Goal: Information Seeking & Learning: Learn about a topic

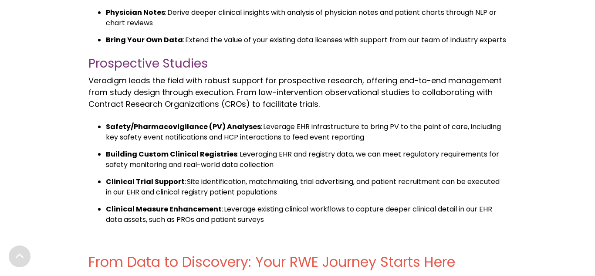
scroll to position [964, 0]
click at [179, 158] on strong "Building Custom Clinical Registries" at bounding box center [172, 154] width 132 height 10
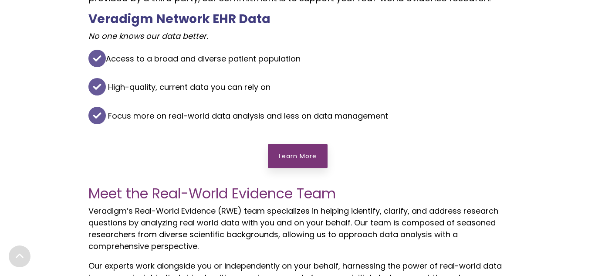
scroll to position [567, 0]
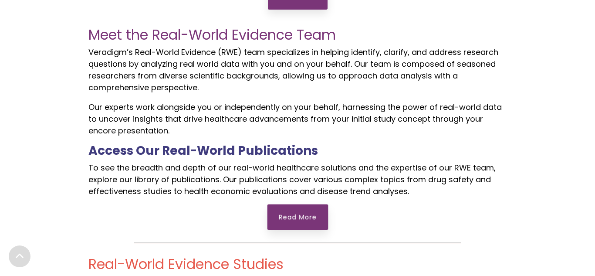
click at [283, 218] on link "Read More" at bounding box center [297, 217] width 61 height 26
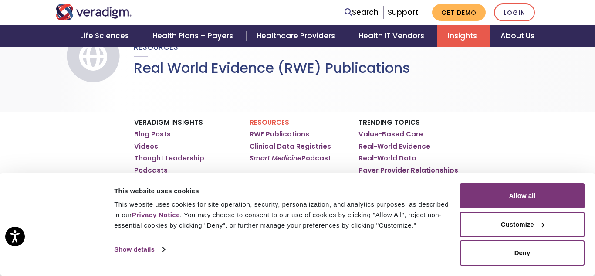
scroll to position [83, 0]
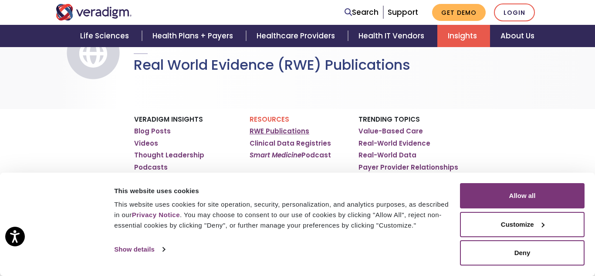
click at [297, 129] on link "RWE Publications" at bounding box center [280, 131] width 60 height 9
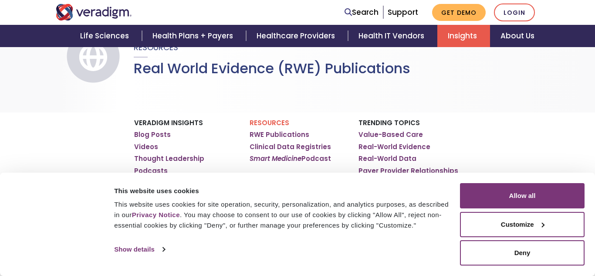
scroll to position [81, 0]
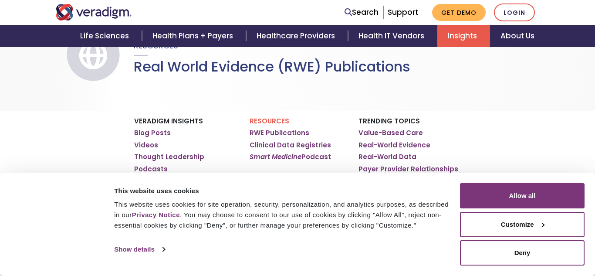
click at [278, 122] on p "Resources" at bounding box center [298, 121] width 96 height 8
click at [271, 115] on div "Resources RWE Publications Clinical Data Registries Smart Medicine Podcast" at bounding box center [297, 162] width 109 height 102
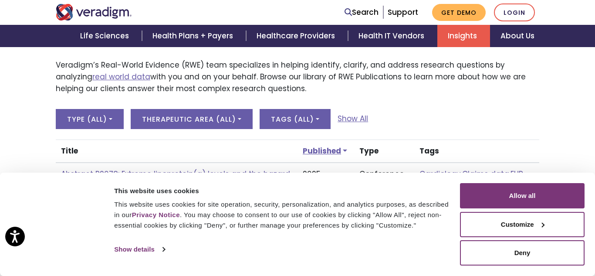
scroll to position [291, 0]
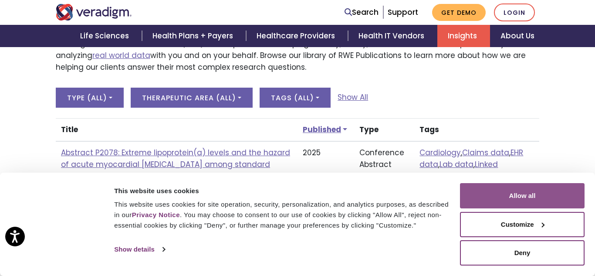
click at [496, 184] on button "Allow all" at bounding box center [522, 195] width 125 height 25
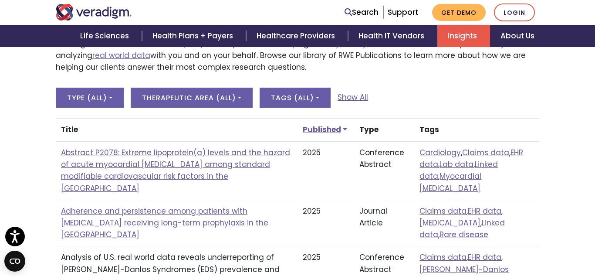
click at [251, 173] on td "Abstract P2078: Extreme lipoprotein(a) levels and the hazard of acute myocardia…" at bounding box center [177, 170] width 242 height 58
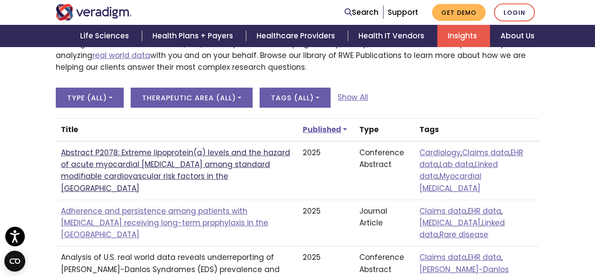
click at [242, 167] on link "Abstract P2078: Extreme lipoprotein(a) levels and the hazard of acute myocardia…" at bounding box center [175, 170] width 229 height 46
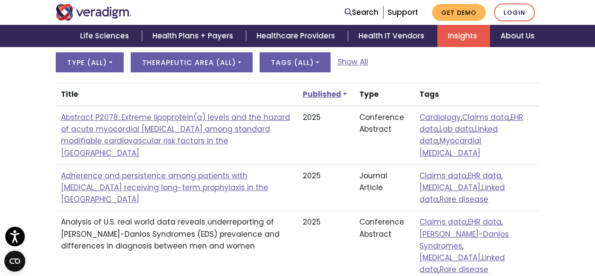
scroll to position [326, 0]
